Goal: Task Accomplishment & Management: Complete application form

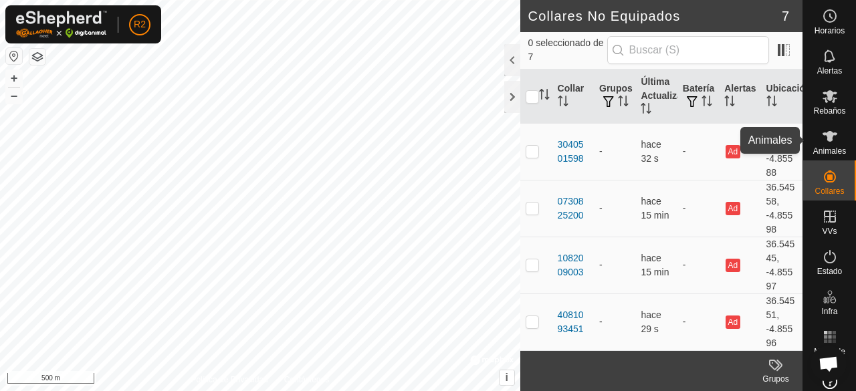
click at [824, 145] on es-animals-svg-icon at bounding box center [829, 136] width 24 height 21
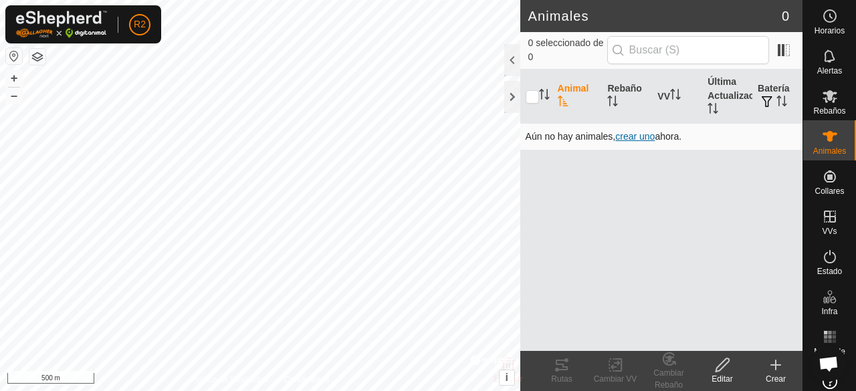
click at [640, 134] on span "crear uno" at bounding box center [634, 136] width 39 height 11
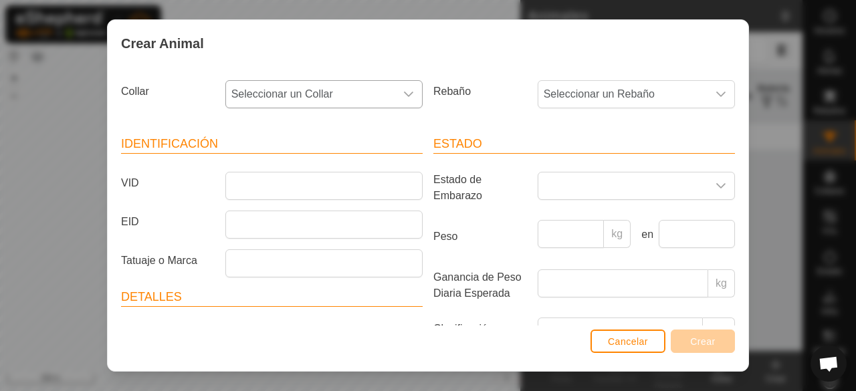
click at [395, 91] on div "dropdown trigger" at bounding box center [408, 94] width 27 height 27
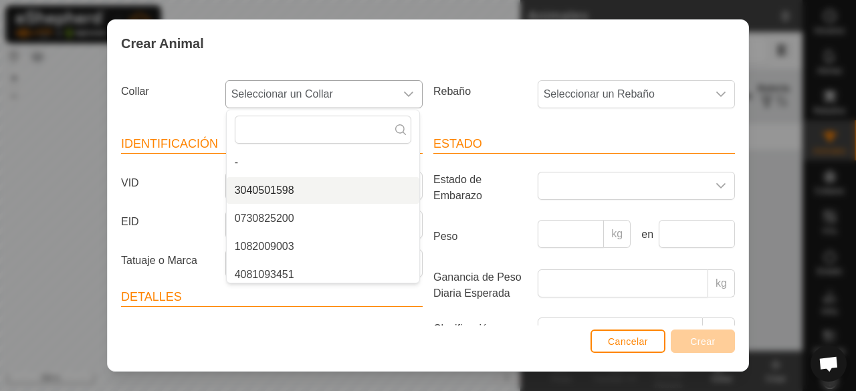
click at [352, 197] on li "3040501598" at bounding box center [323, 190] width 193 height 27
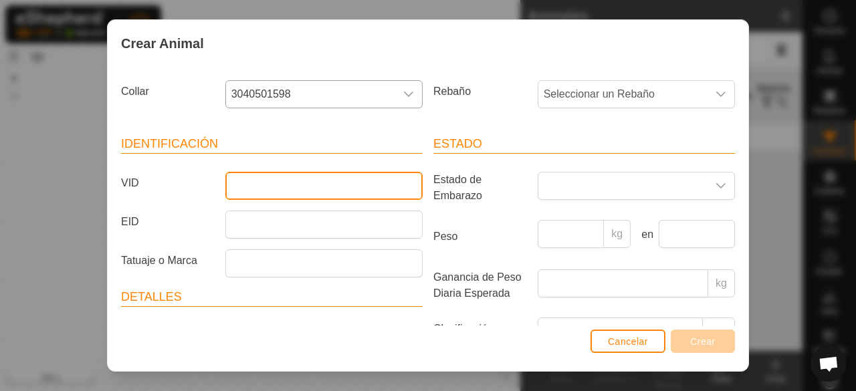
click at [354, 182] on input "VID" at bounding box center [323, 186] width 197 height 28
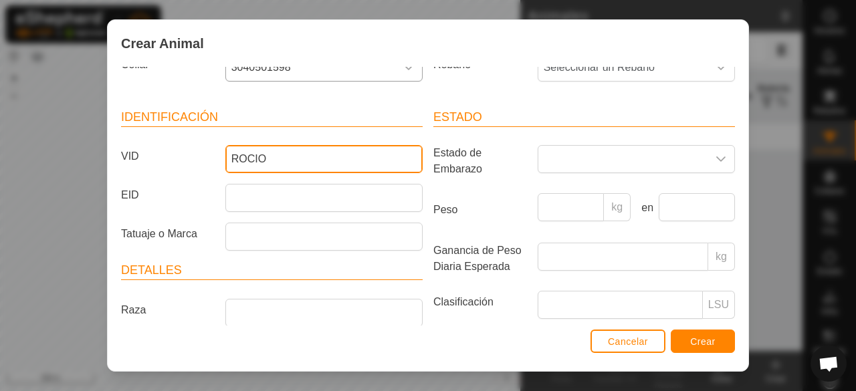
scroll to position [144, 0]
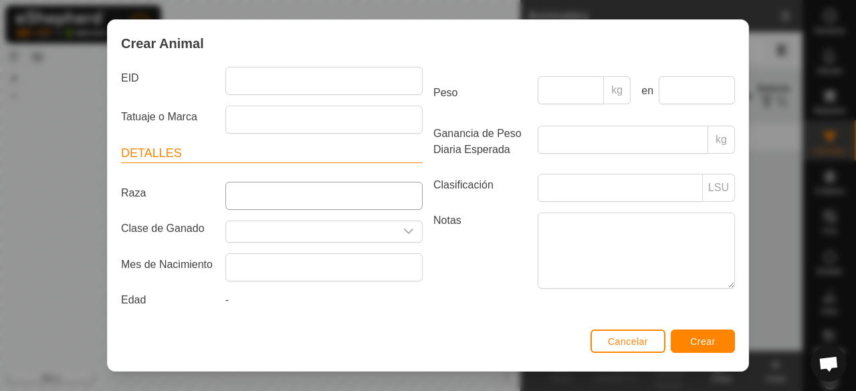
type input "ROCIO"
click at [397, 189] on input "Raza" at bounding box center [323, 196] width 197 height 28
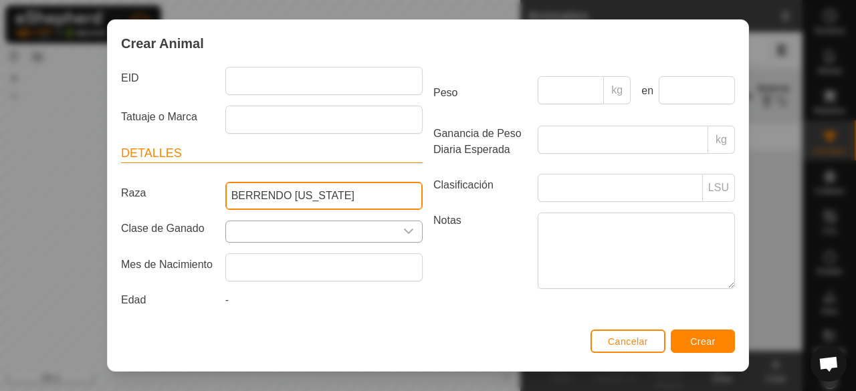
type input "BERRENDO [US_STATE]"
click at [406, 232] on icon "dropdown trigger" at bounding box center [408, 231] width 11 height 11
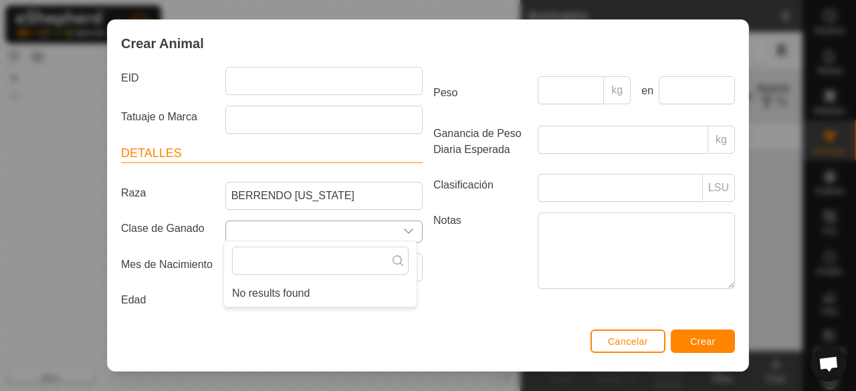
click at [406, 233] on icon "dropdown trigger" at bounding box center [408, 231] width 11 height 11
click at [466, 273] on label "Notas" at bounding box center [480, 251] width 104 height 76
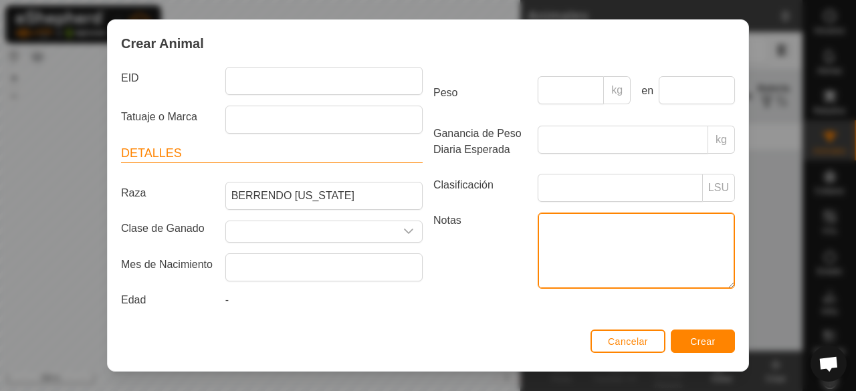
click at [537, 273] on textarea "Notas" at bounding box center [635, 251] width 197 height 76
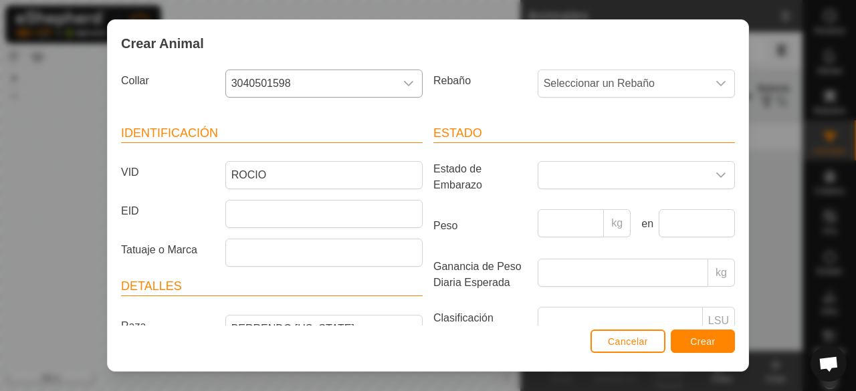
scroll to position [3, 0]
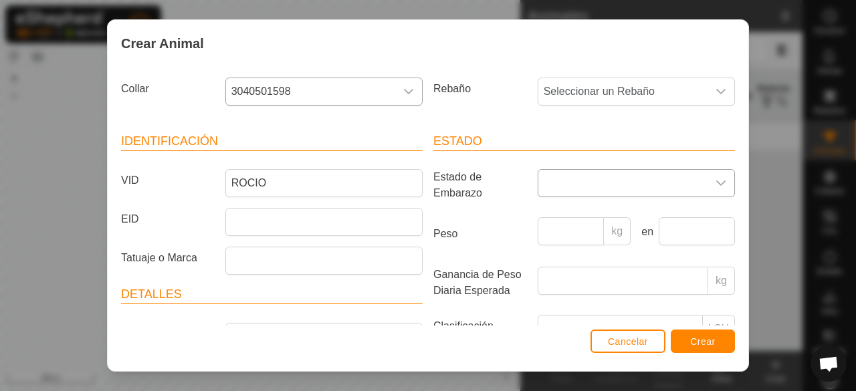
click at [707, 191] on div "dropdown trigger" at bounding box center [720, 183] width 27 height 27
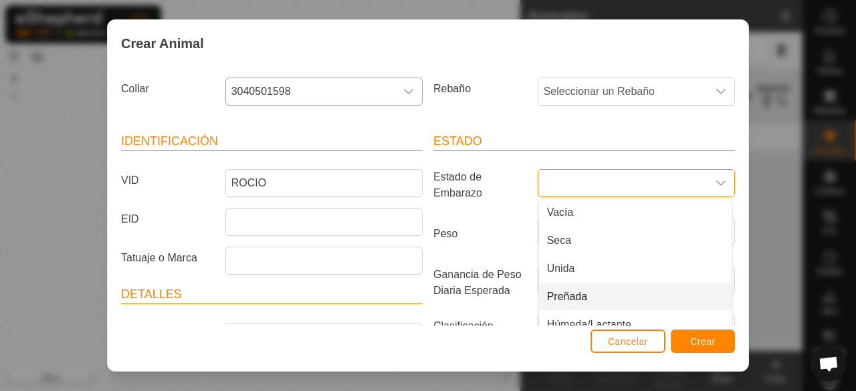
click at [684, 296] on li "Preñada" at bounding box center [635, 296] width 193 height 27
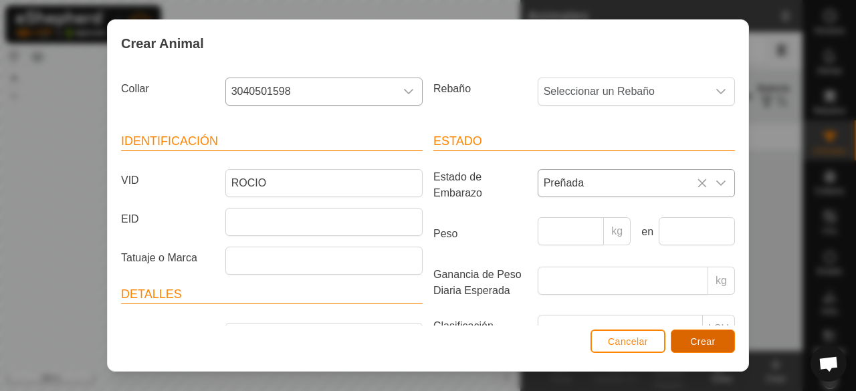
click at [697, 344] on span "Crear" at bounding box center [702, 341] width 25 height 11
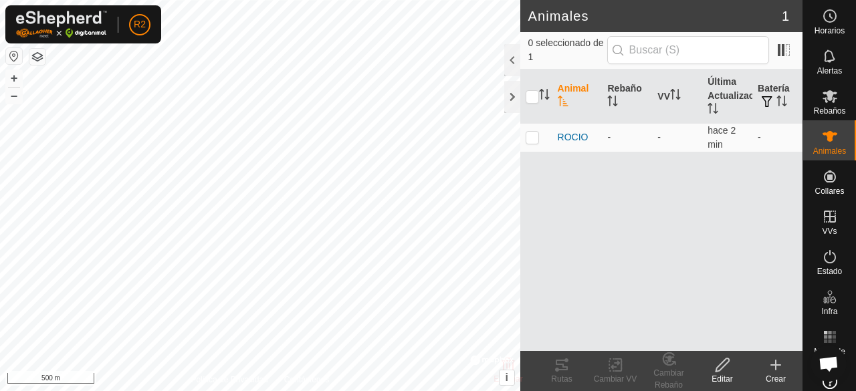
click at [775, 364] on icon at bounding box center [775, 364] width 0 height 9
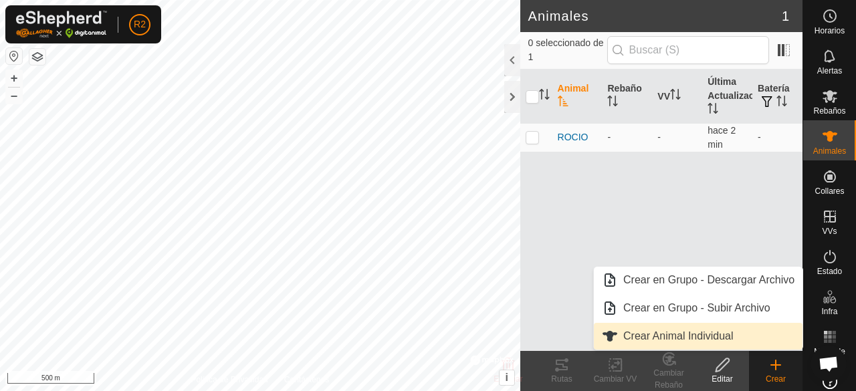
click at [697, 330] on link "Crear Animal Individual" at bounding box center [698, 336] width 209 height 27
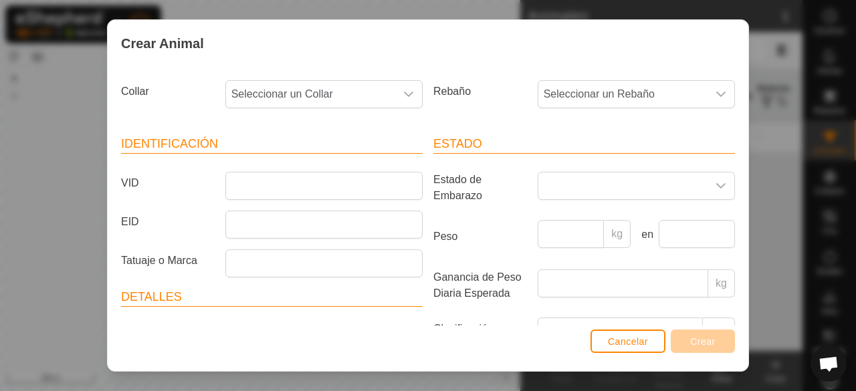
click at [407, 93] on icon "dropdown trigger" at bounding box center [408, 94] width 11 height 11
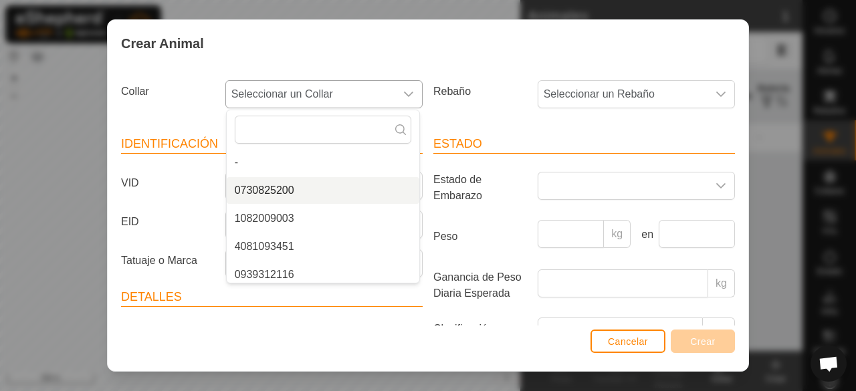
click at [349, 199] on li "0730825200" at bounding box center [323, 190] width 193 height 27
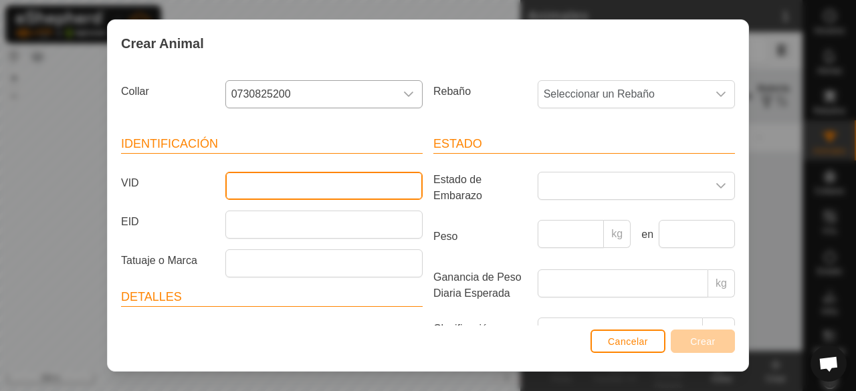
click at [349, 199] on input "VID" at bounding box center [323, 186] width 197 height 28
type input "CAMPANERA"
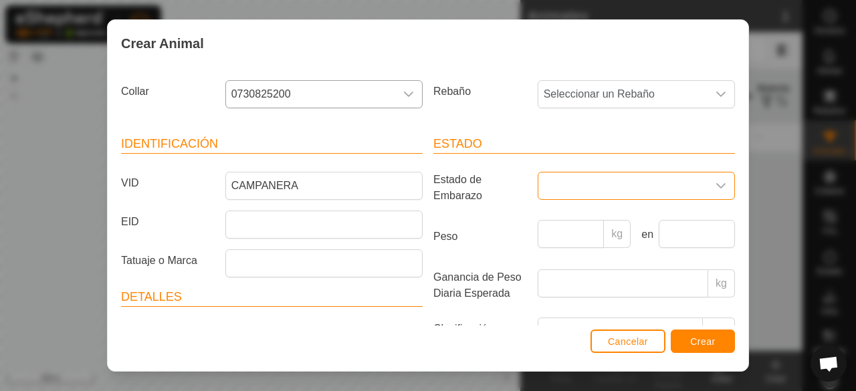
click at [602, 196] on span at bounding box center [622, 185] width 169 height 27
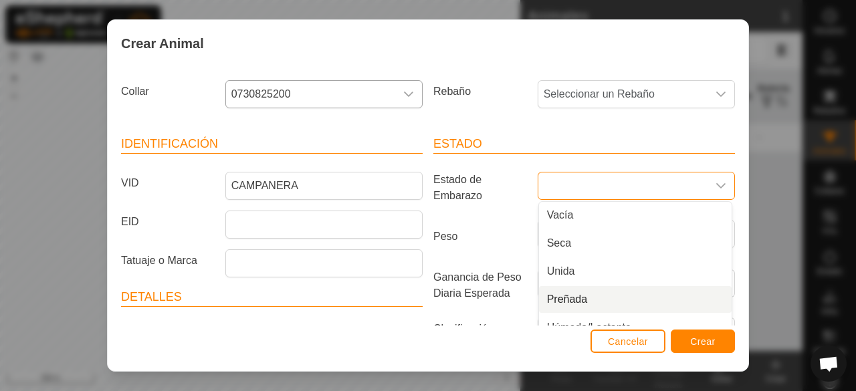
click at [620, 297] on li "Preñada" at bounding box center [635, 299] width 193 height 27
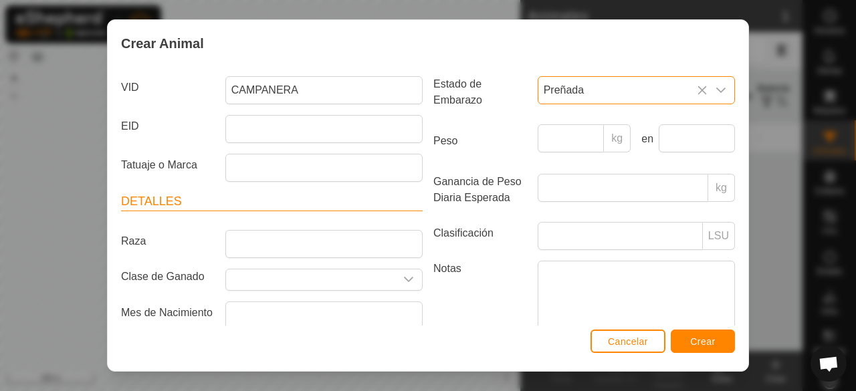
scroll to position [107, 0]
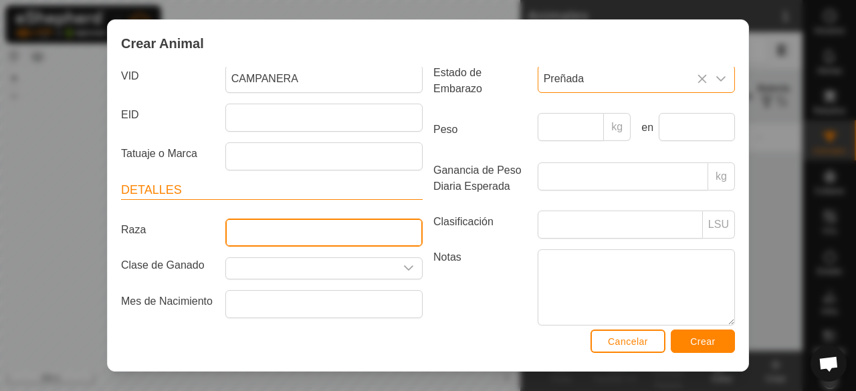
click at [400, 229] on input "Raza" at bounding box center [323, 233] width 197 height 28
type input "BERRENDO [US_STATE]"
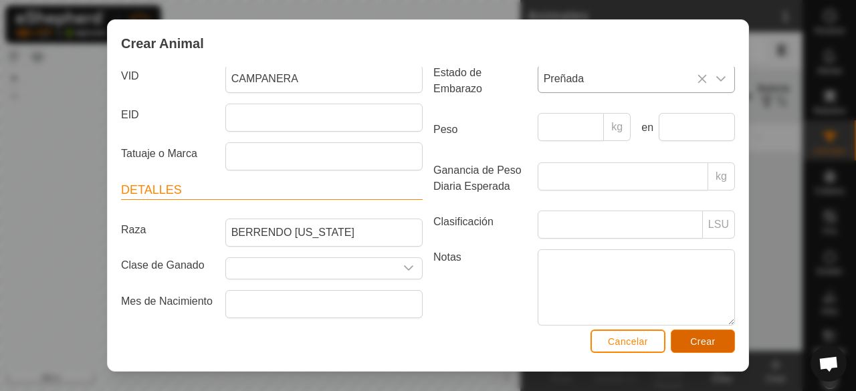
click at [705, 340] on span "Crear" at bounding box center [702, 341] width 25 height 11
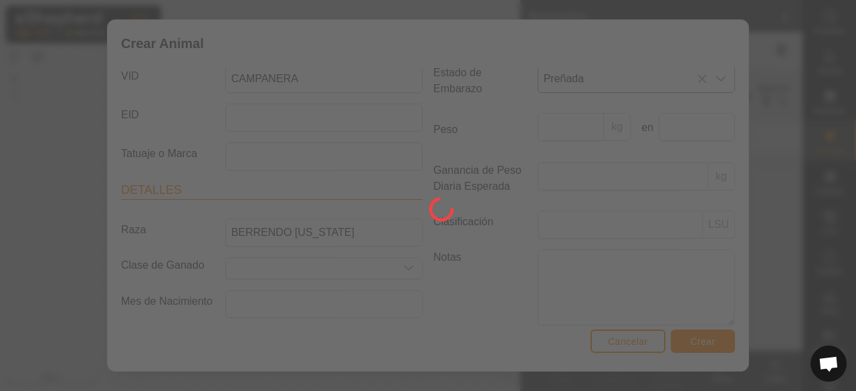
click at [705, 340] on div at bounding box center [428, 195] width 856 height 391
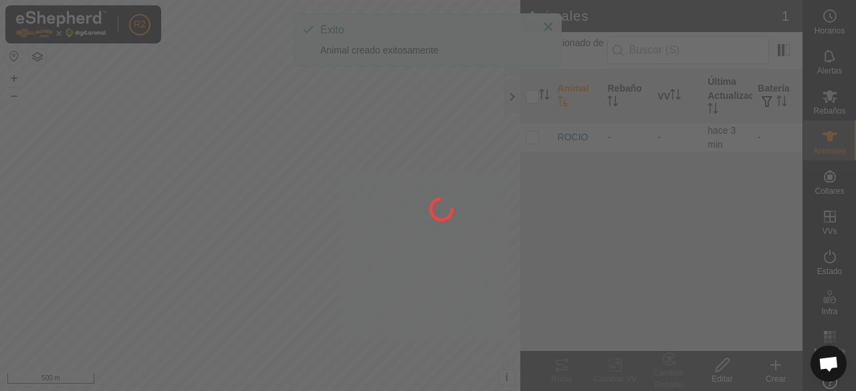
drag, startPoint x: 705, startPoint y: 340, endPoint x: 679, endPoint y: 316, distance: 35.5
click at [679, 316] on div at bounding box center [428, 195] width 856 height 391
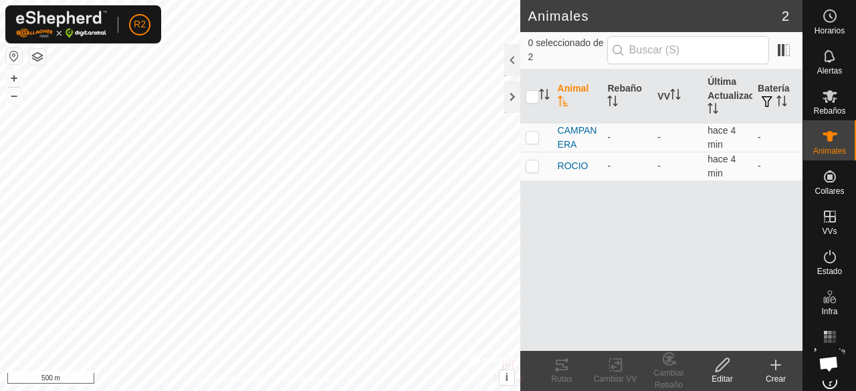
click at [784, 382] on div "Crear" at bounding box center [775, 379] width 53 height 12
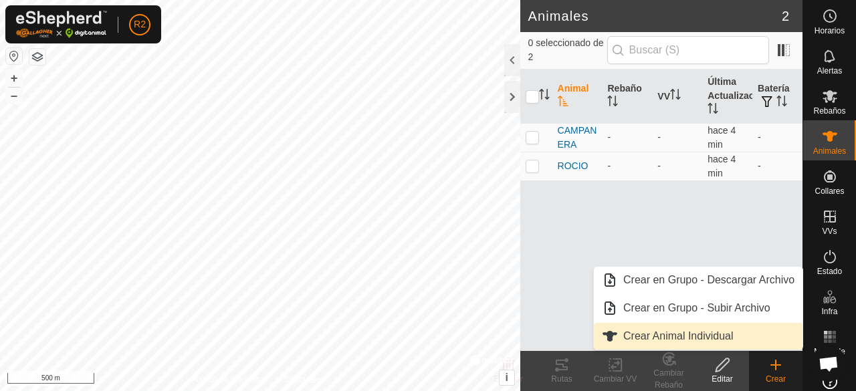
click at [755, 342] on link "Crear Animal Individual" at bounding box center [698, 336] width 209 height 27
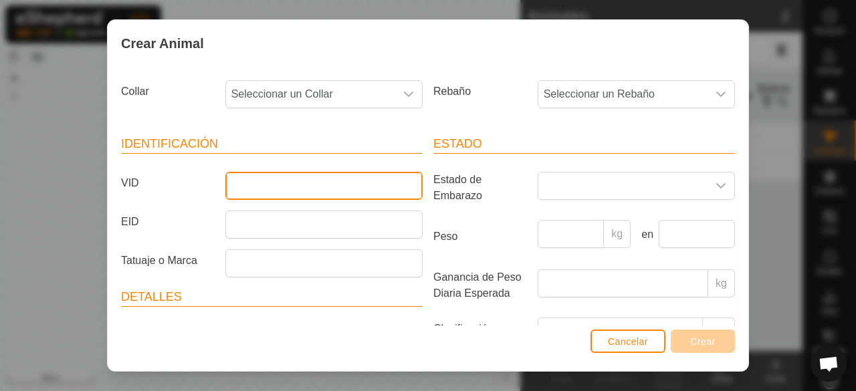
click at [389, 197] on input "VID" at bounding box center [323, 186] width 197 height 28
type input "MARGARITA"
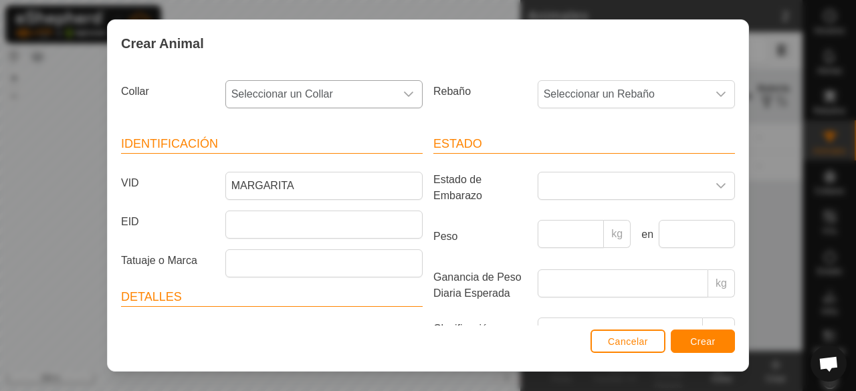
click at [403, 89] on icon "dropdown trigger" at bounding box center [408, 94] width 11 height 11
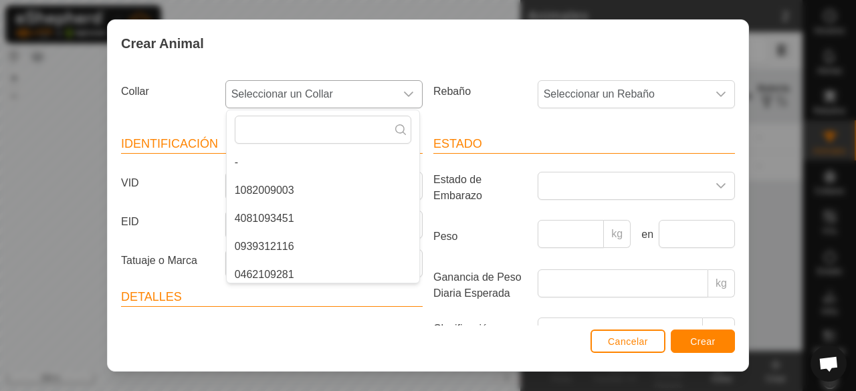
click at [398, 195] on li "1082009003" at bounding box center [323, 190] width 193 height 27
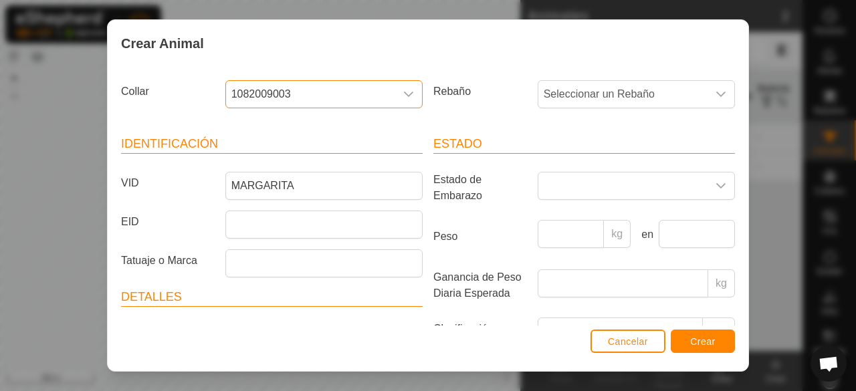
click at [469, 241] on label "Peso" at bounding box center [480, 236] width 104 height 33
click at [537, 241] on input "Peso" at bounding box center [570, 234] width 67 height 28
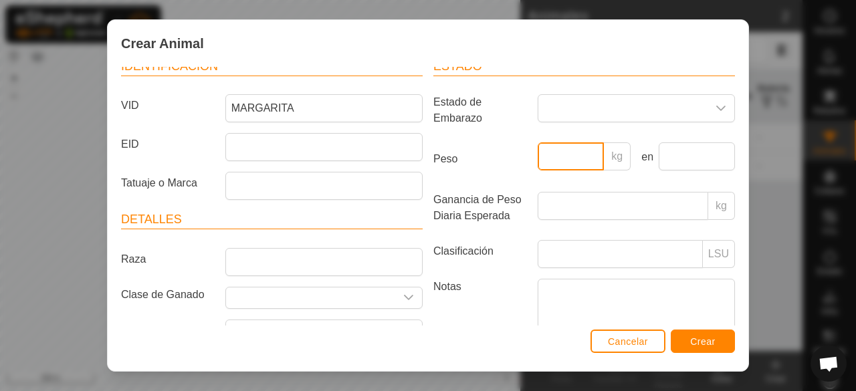
scroll to position [91, 0]
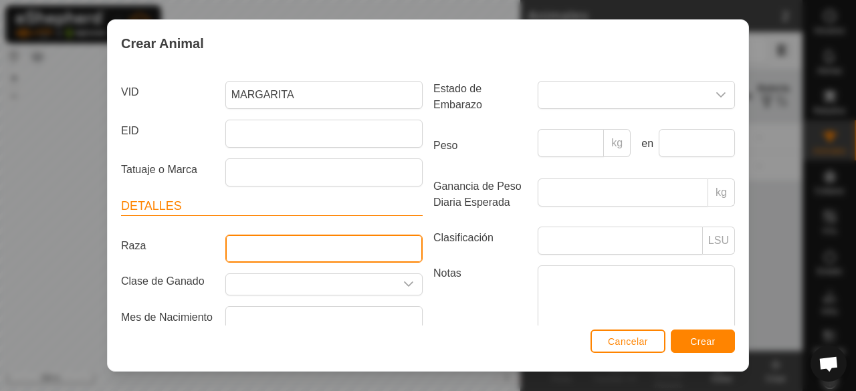
click at [396, 255] on input "Raza" at bounding box center [323, 249] width 197 height 28
type input "LIMUSINA"
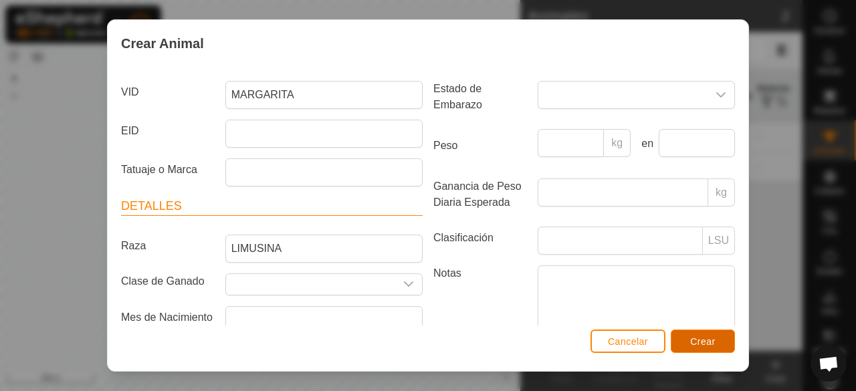
click at [704, 346] on span "Crear" at bounding box center [702, 341] width 25 height 11
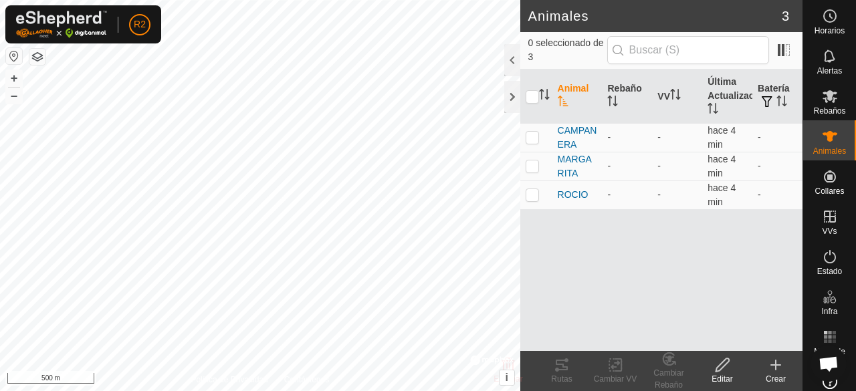
click at [774, 366] on icon at bounding box center [775, 365] width 16 height 16
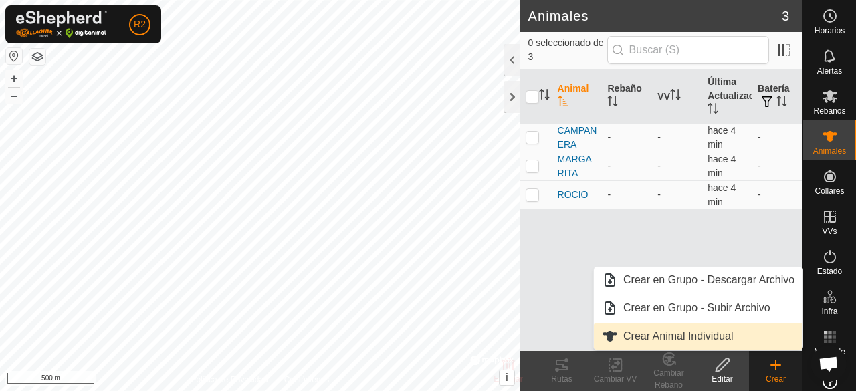
click at [713, 333] on link "Crear Animal Individual" at bounding box center [698, 336] width 209 height 27
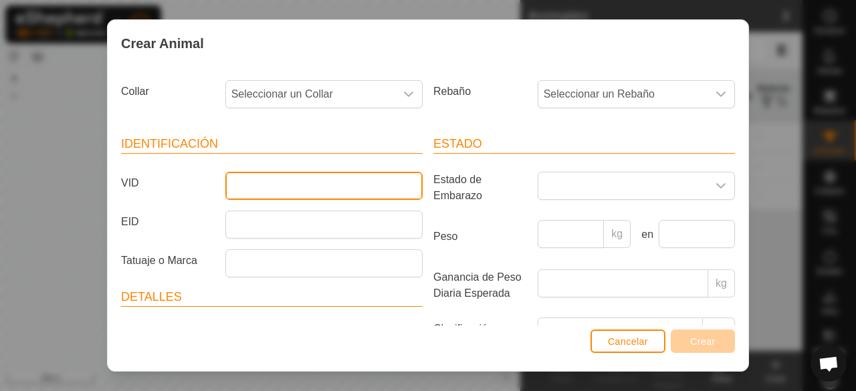
click at [341, 187] on input "VID" at bounding box center [323, 186] width 197 height 28
type input "LOLA"
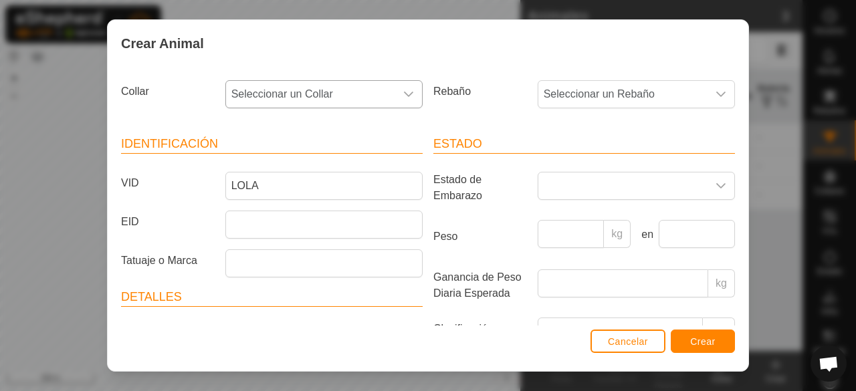
click at [403, 93] on icon "dropdown trigger" at bounding box center [408, 94] width 11 height 11
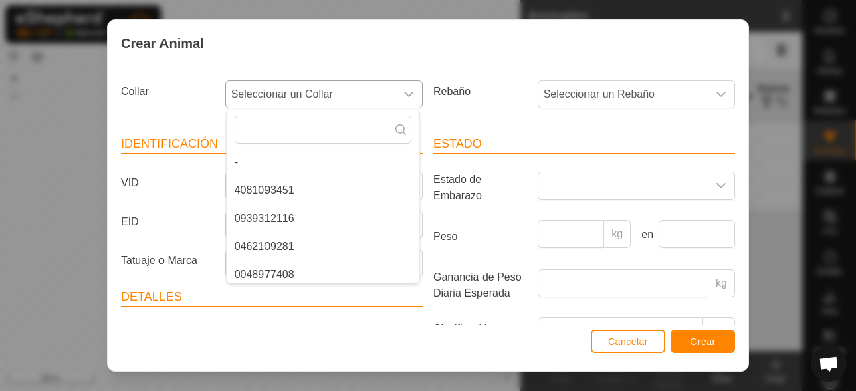
click at [357, 184] on li "4081093451" at bounding box center [323, 190] width 193 height 27
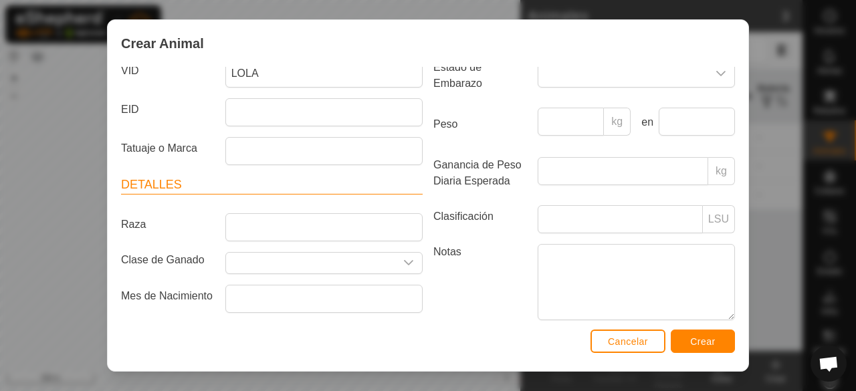
scroll to position [116, 0]
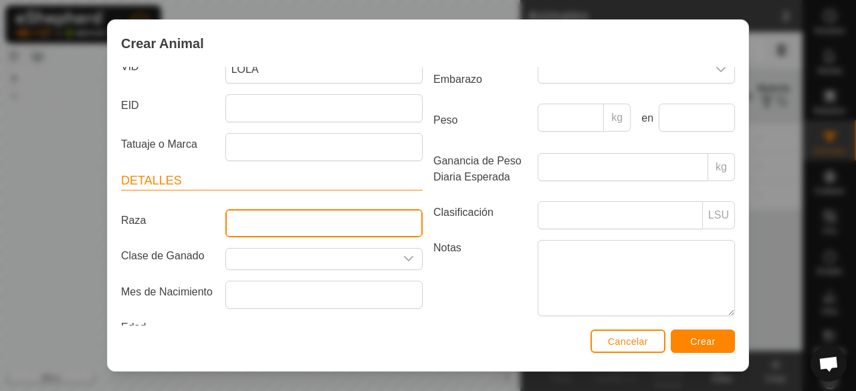
click at [298, 221] on input "Raza" at bounding box center [323, 223] width 197 height 28
type input "FRISONA"
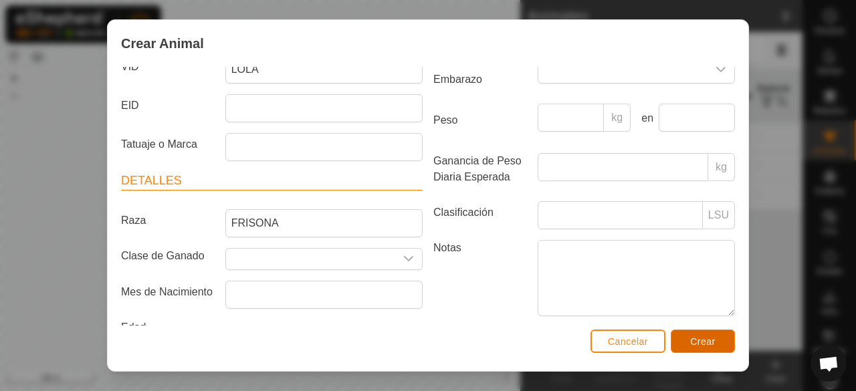
click at [696, 344] on span "Crear" at bounding box center [702, 341] width 25 height 11
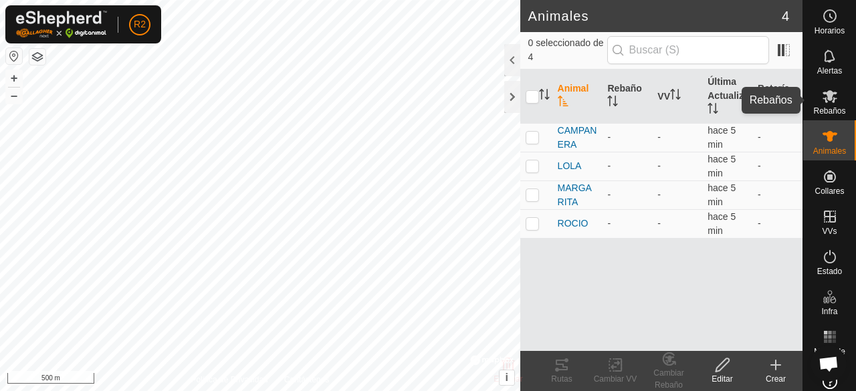
click at [837, 97] on div "Rebaños" at bounding box center [829, 100] width 53 height 40
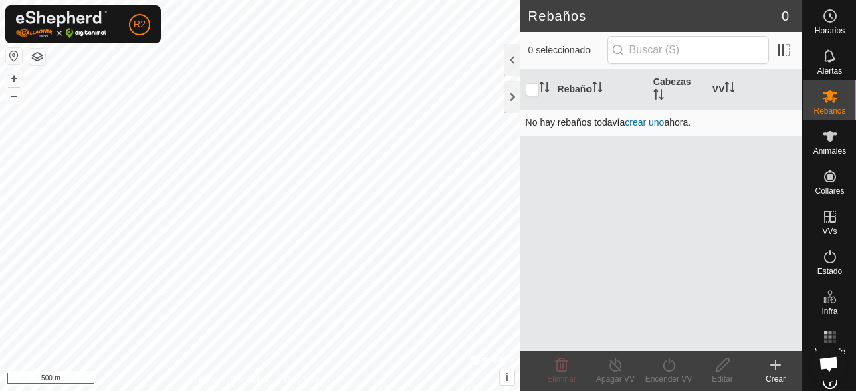
click at [634, 121] on link "crear uno" at bounding box center [643, 122] width 39 height 11
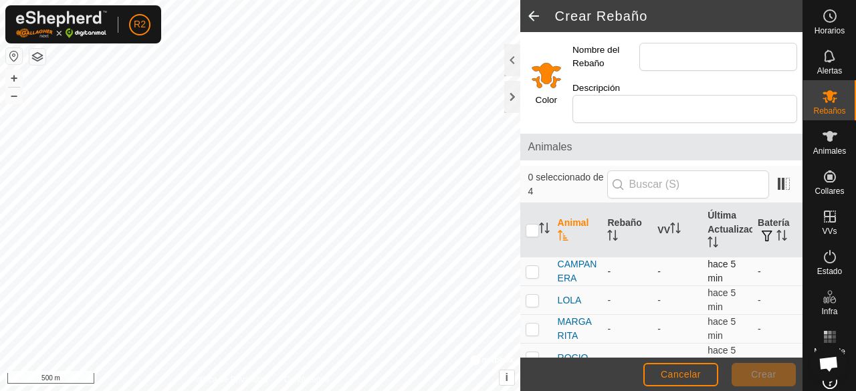
click at [533, 273] on p-checkbox at bounding box center [531, 271] width 13 height 11
checkbox input "true"
click at [531, 305] on td at bounding box center [536, 300] width 32 height 29
checkbox input "true"
click at [533, 324] on p-checkbox at bounding box center [531, 329] width 13 height 11
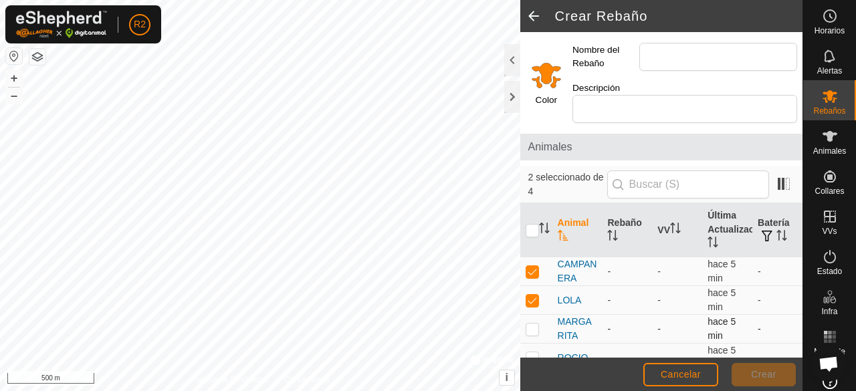
checkbox input "true"
click at [533, 354] on p-checkbox at bounding box center [531, 357] width 13 height 11
checkbox input "true"
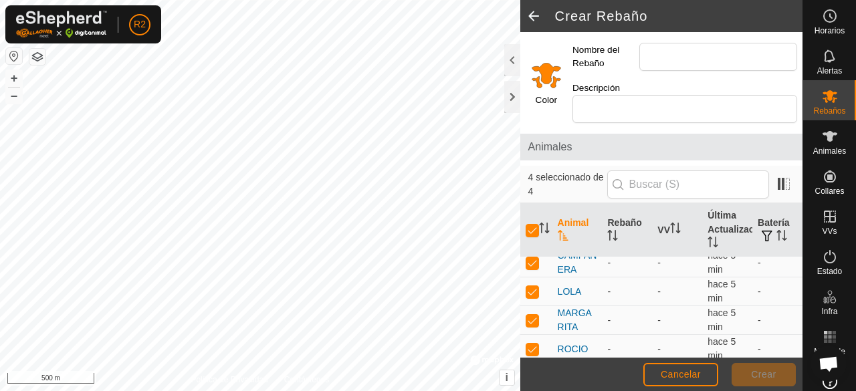
scroll to position [12, 0]
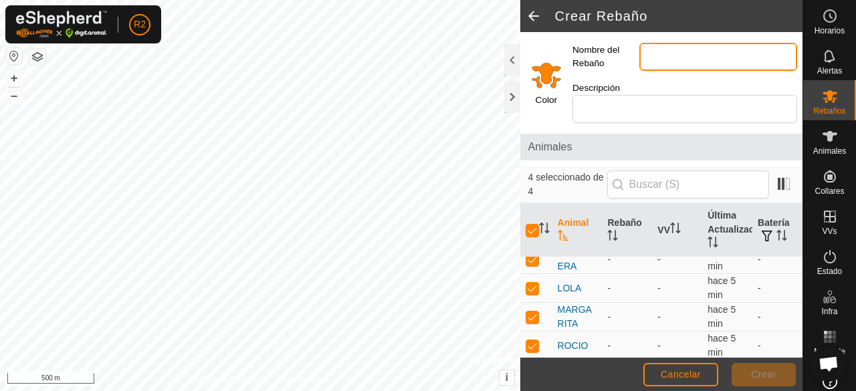
click at [735, 55] on input "Nombre del Rebaño" at bounding box center [718, 57] width 158 height 28
type input "VACAS"
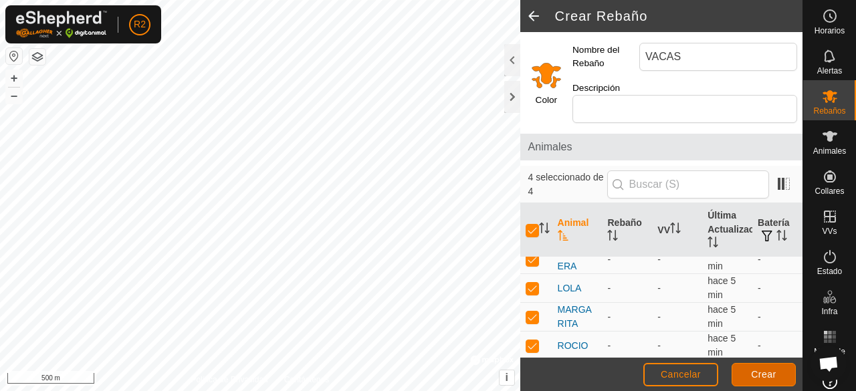
click at [746, 370] on button "Crear" at bounding box center [763, 374] width 64 height 23
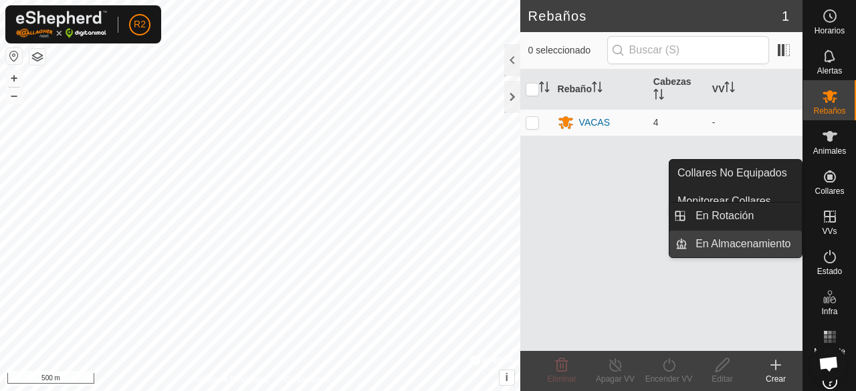
click at [762, 249] on link "En Almacenamiento" at bounding box center [744, 244] width 114 height 27
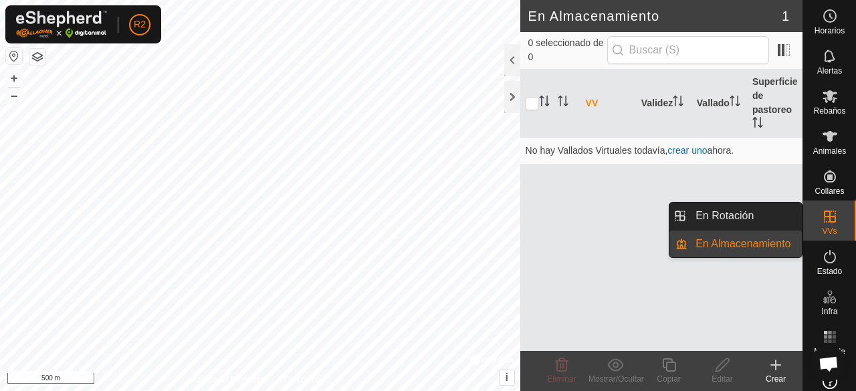
click at [761, 249] on link "En Almacenamiento" at bounding box center [744, 244] width 114 height 27
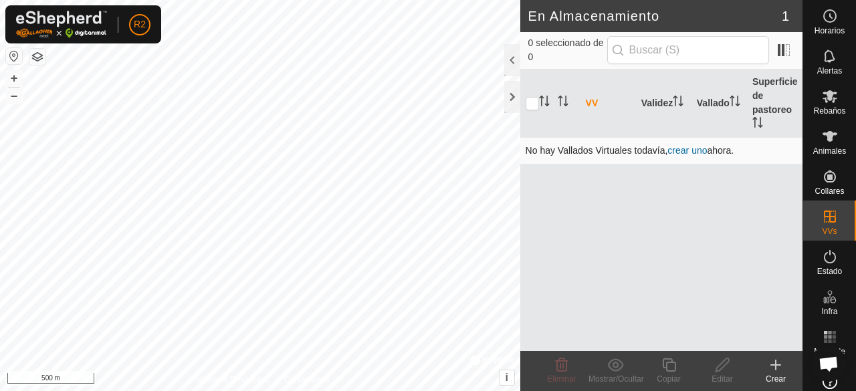
click at [697, 150] on link "crear uno" at bounding box center [686, 150] width 39 height 11
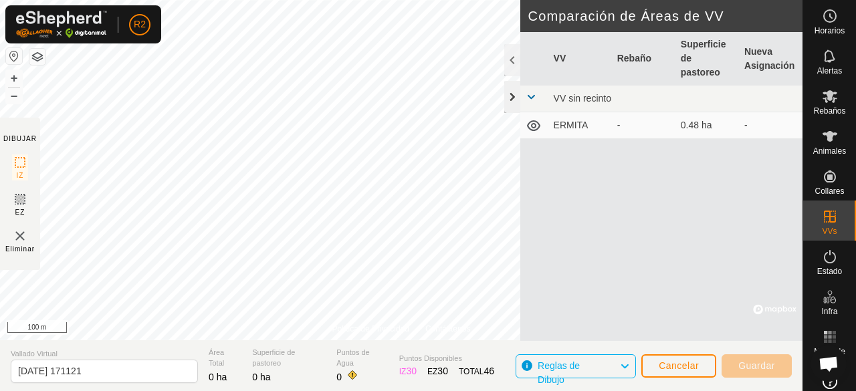
click at [511, 100] on div at bounding box center [512, 97] width 16 height 32
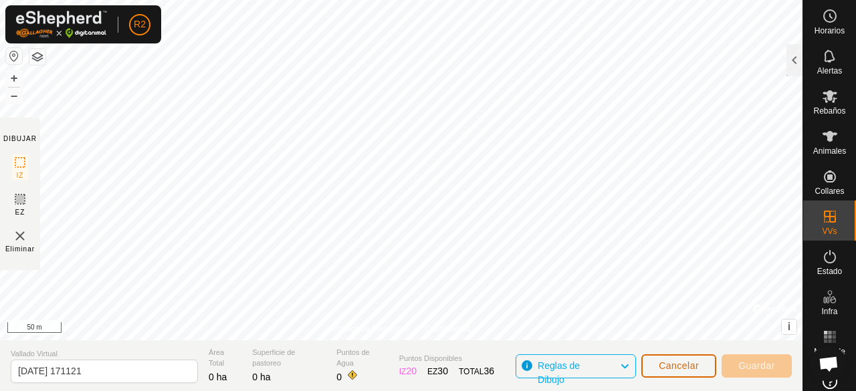
click at [691, 366] on span "Cancelar" at bounding box center [678, 365] width 40 height 11
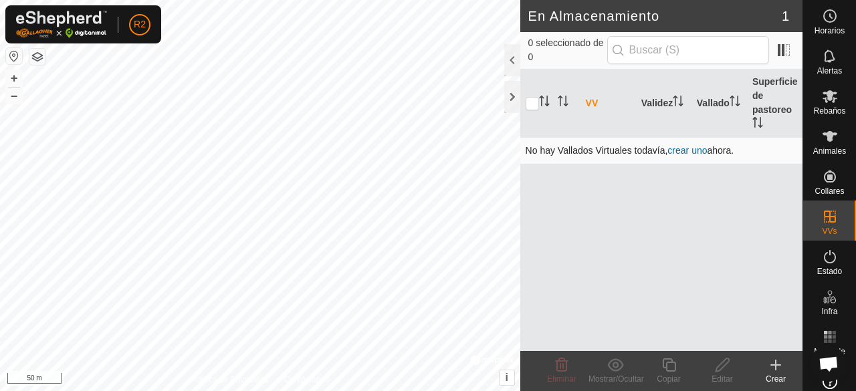
click at [701, 150] on link "crear uno" at bounding box center [686, 150] width 39 height 11
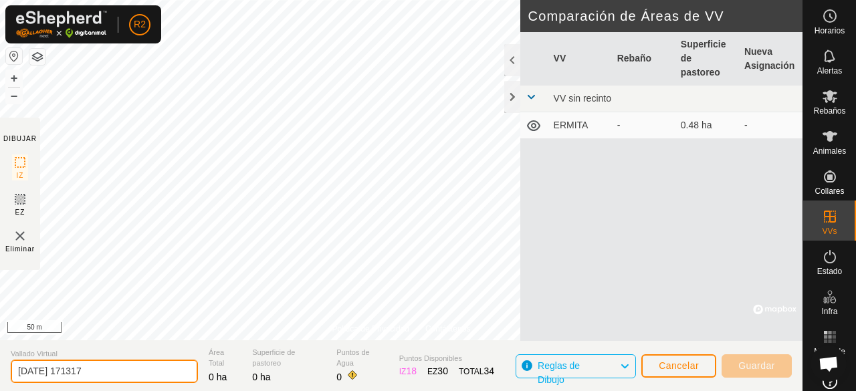
click at [154, 374] on input "[DATE] 171317" at bounding box center [104, 371] width 187 height 23
click at [122, 374] on input "[DATE] 171317" at bounding box center [104, 371] width 187 height 23
type input "2"
type input "VALLADO DE ENTRENAMIENTO ERA"
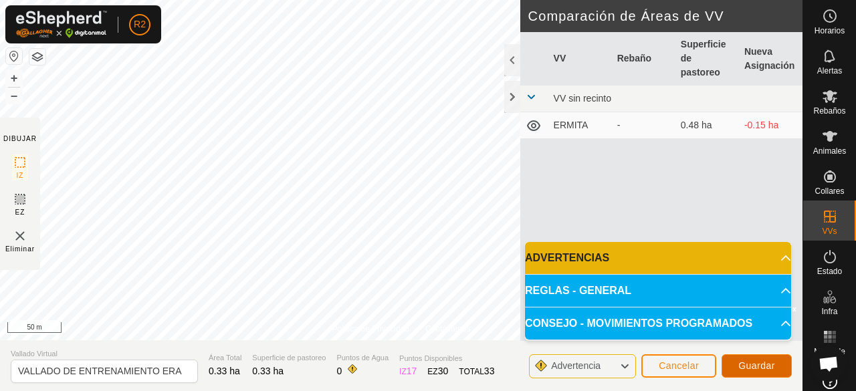
click at [763, 368] on span "Guardar" at bounding box center [756, 365] width 37 height 11
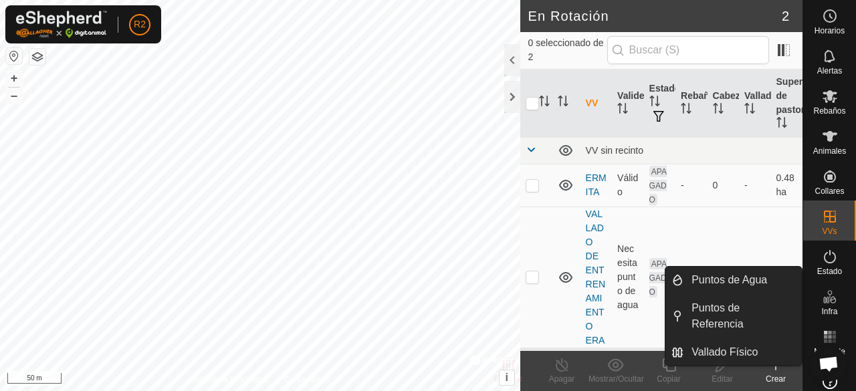
click at [829, 311] on span "Infra" at bounding box center [829, 311] width 16 height 8
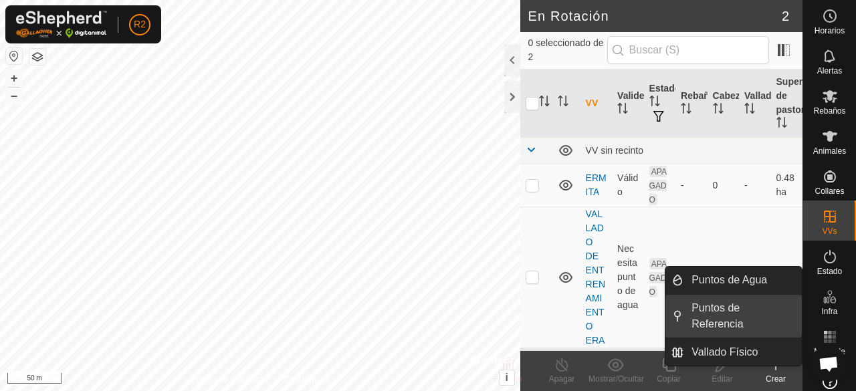
click at [751, 315] on link "Puntos de Referencia" at bounding box center [742, 316] width 118 height 43
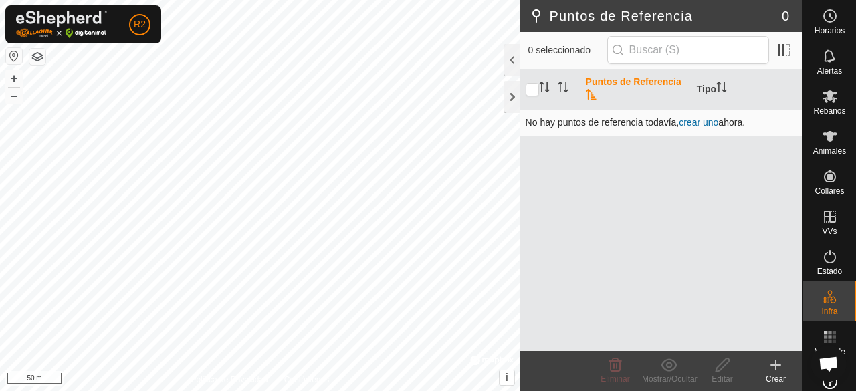
click at [693, 120] on link "crear uno" at bounding box center [697, 122] width 39 height 11
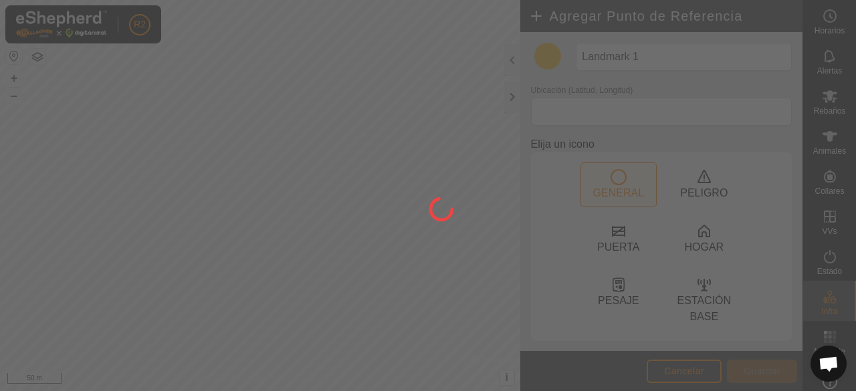
click at [797, 153] on div at bounding box center [428, 195] width 856 height 391
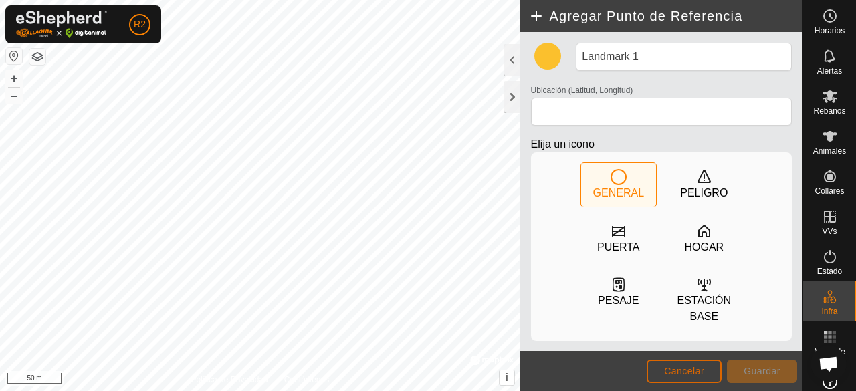
click at [684, 378] on button "Cancelar" at bounding box center [683, 371] width 75 height 23
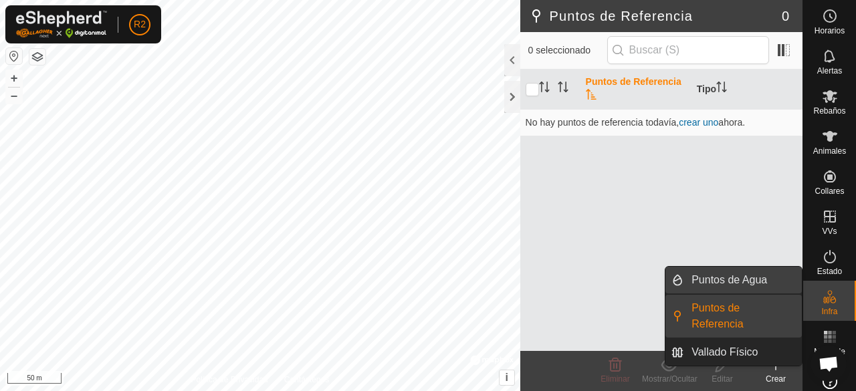
click at [742, 277] on link "Puntos de Agua" at bounding box center [742, 280] width 118 height 27
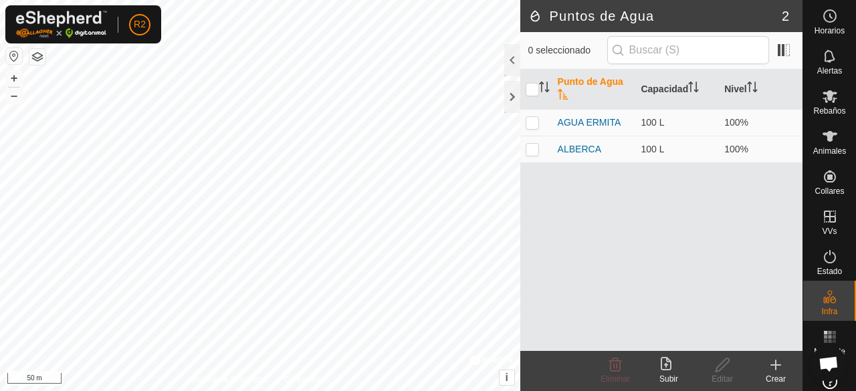
click at [779, 370] on icon at bounding box center [775, 365] width 16 height 16
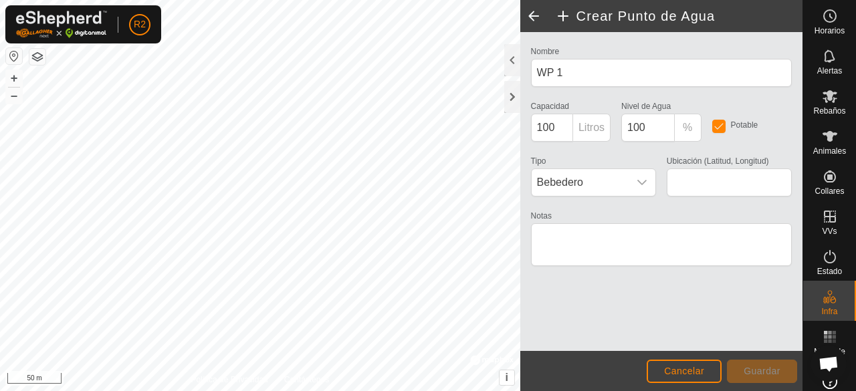
type input "36.546487, -4.855590"
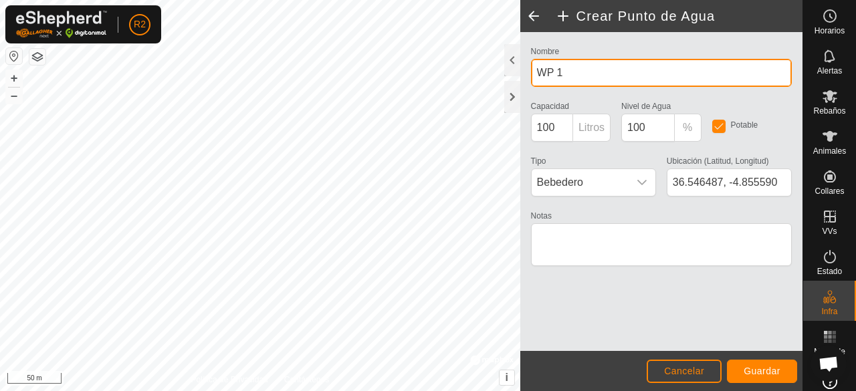
click at [649, 72] on input "WP 1" at bounding box center [661, 73] width 261 height 28
type input "W"
type input "BEBEDERO ERA"
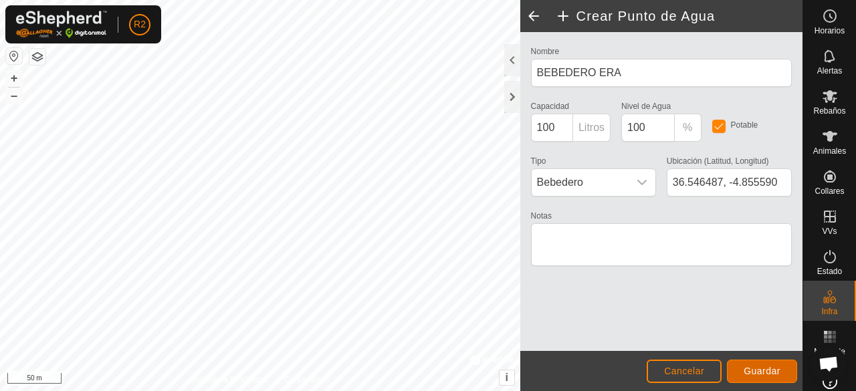
click at [754, 369] on span "Guardar" at bounding box center [761, 371] width 37 height 11
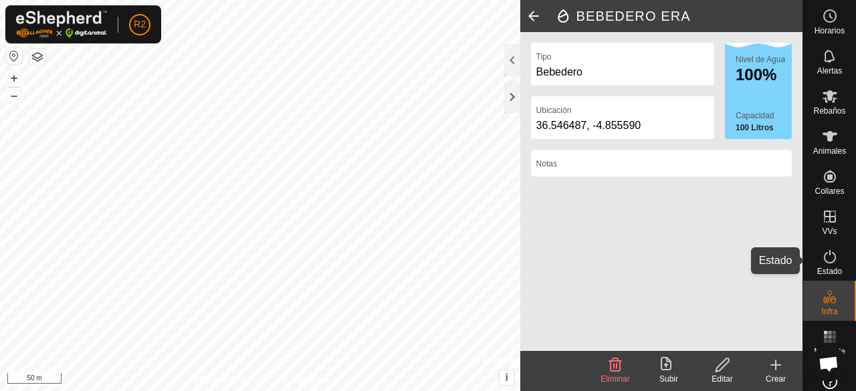
click at [826, 264] on icon at bounding box center [829, 257] width 16 height 16
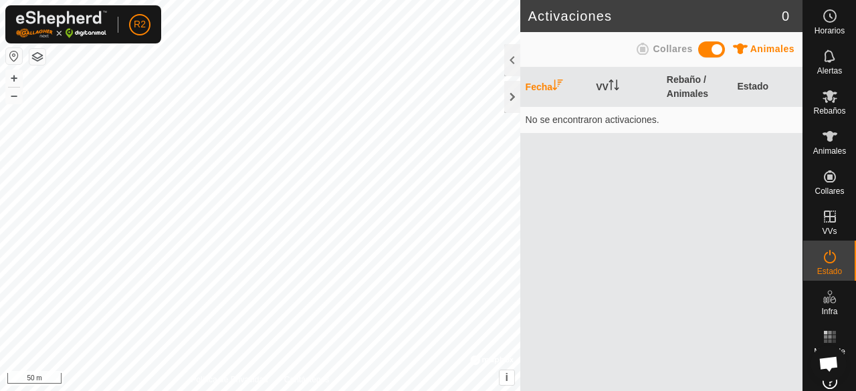
click at [826, 264] on icon at bounding box center [829, 257] width 16 height 16
click at [824, 57] on icon at bounding box center [829, 56] width 16 height 16
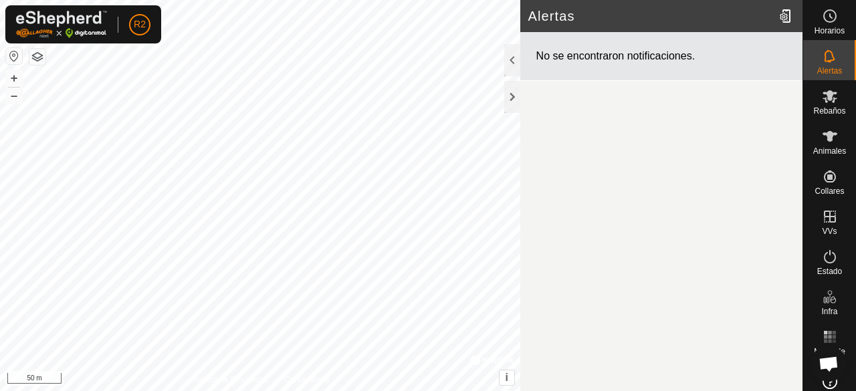
click at [824, 57] on icon at bounding box center [829, 56] width 16 height 16
click at [830, 145] on es-animals-svg-icon at bounding box center [829, 136] width 24 height 21
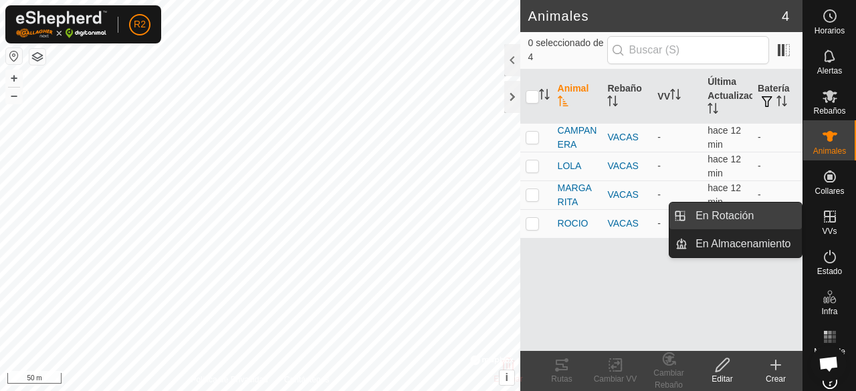
click at [773, 221] on link "En Rotación" at bounding box center [744, 216] width 114 height 27
